Goal: Task Accomplishment & Management: Use online tool/utility

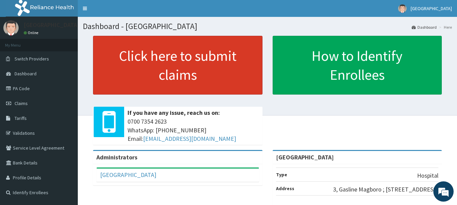
click at [170, 65] on link "Click here to submit claims" at bounding box center [178, 65] width 170 height 59
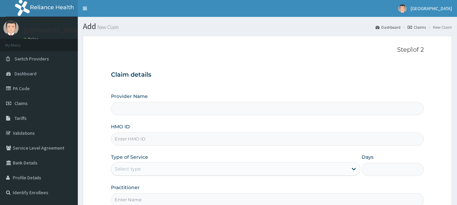
type input "[GEOGRAPHIC_DATA]"
click at [30, 128] on link "Validations" at bounding box center [39, 133] width 78 height 15
